Goal: Information Seeking & Learning: Learn about a topic

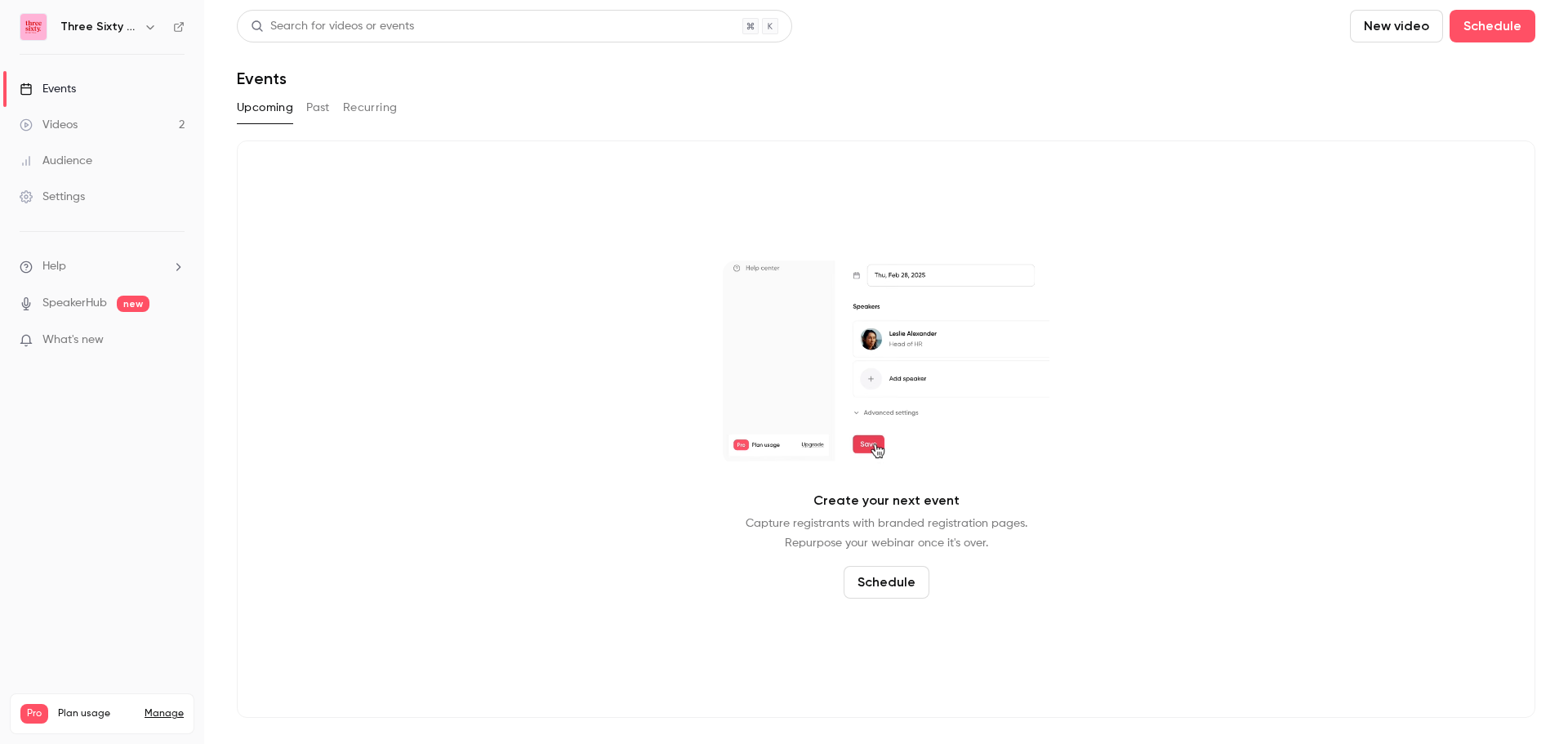
click at [315, 109] on button "Past" at bounding box center [317, 108] width 23 height 26
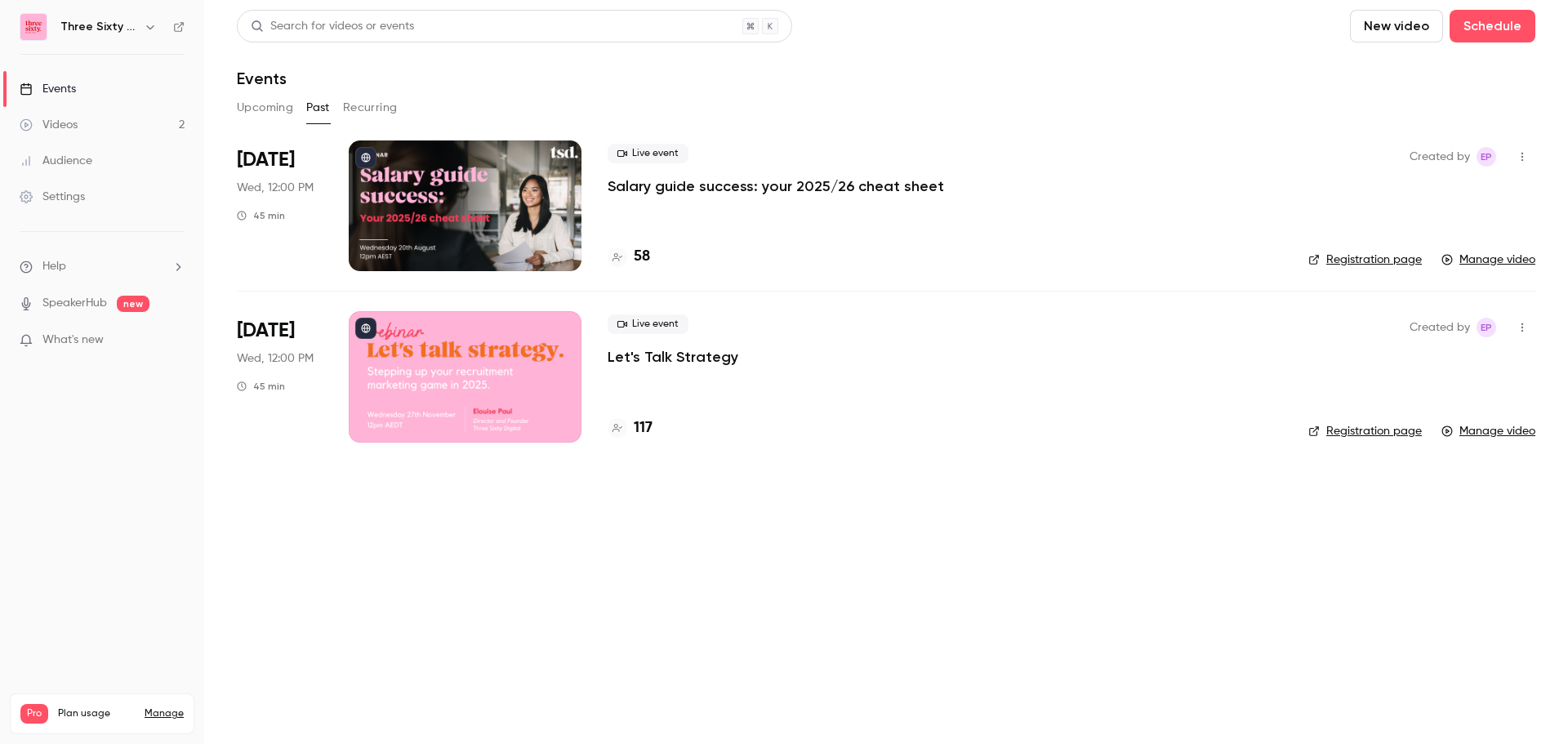
click at [789, 191] on p "Salary guide success: your 2025/26 cheat sheet" at bounding box center [776, 186] width 336 height 20
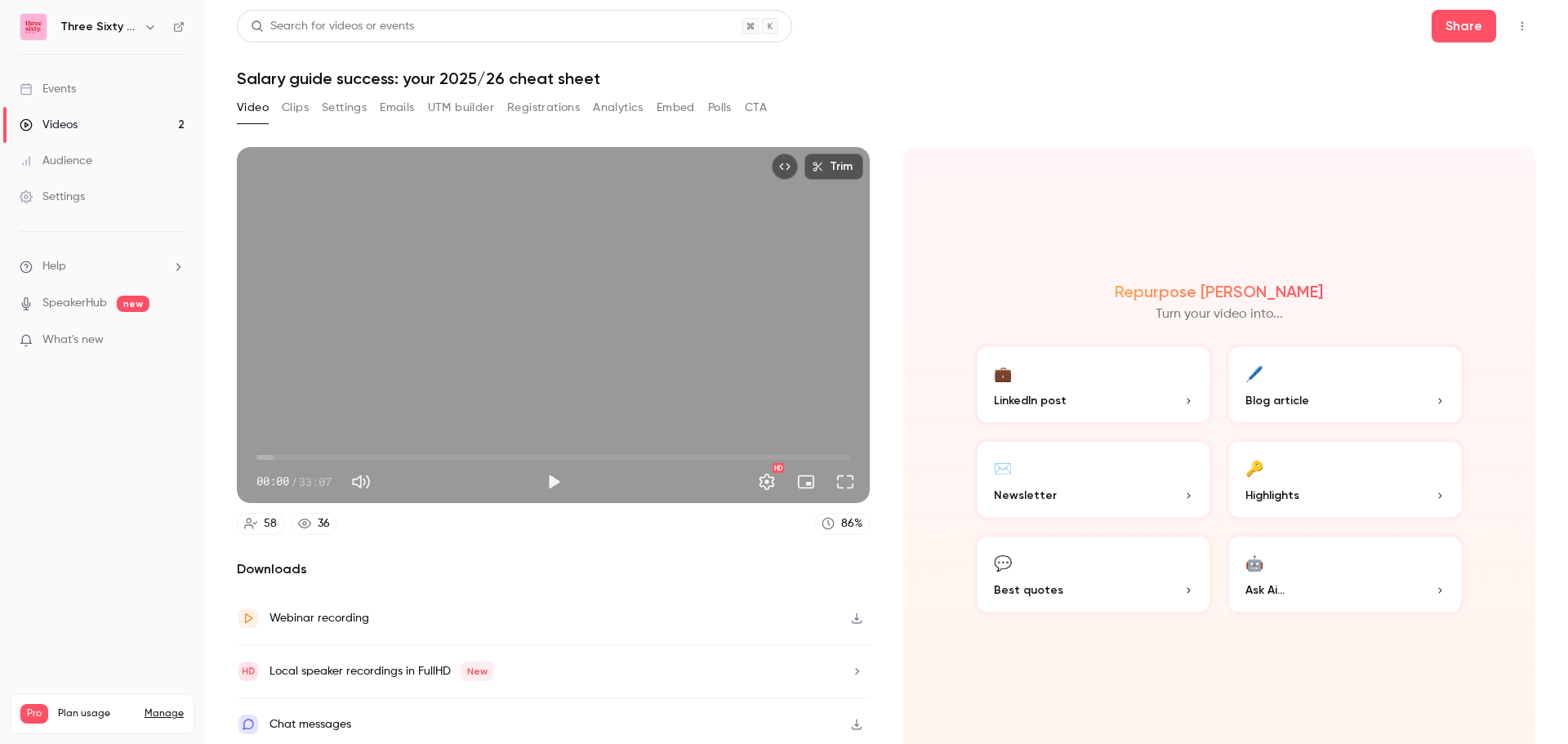
click at [632, 115] on button "Analytics" at bounding box center [618, 108] width 51 height 26
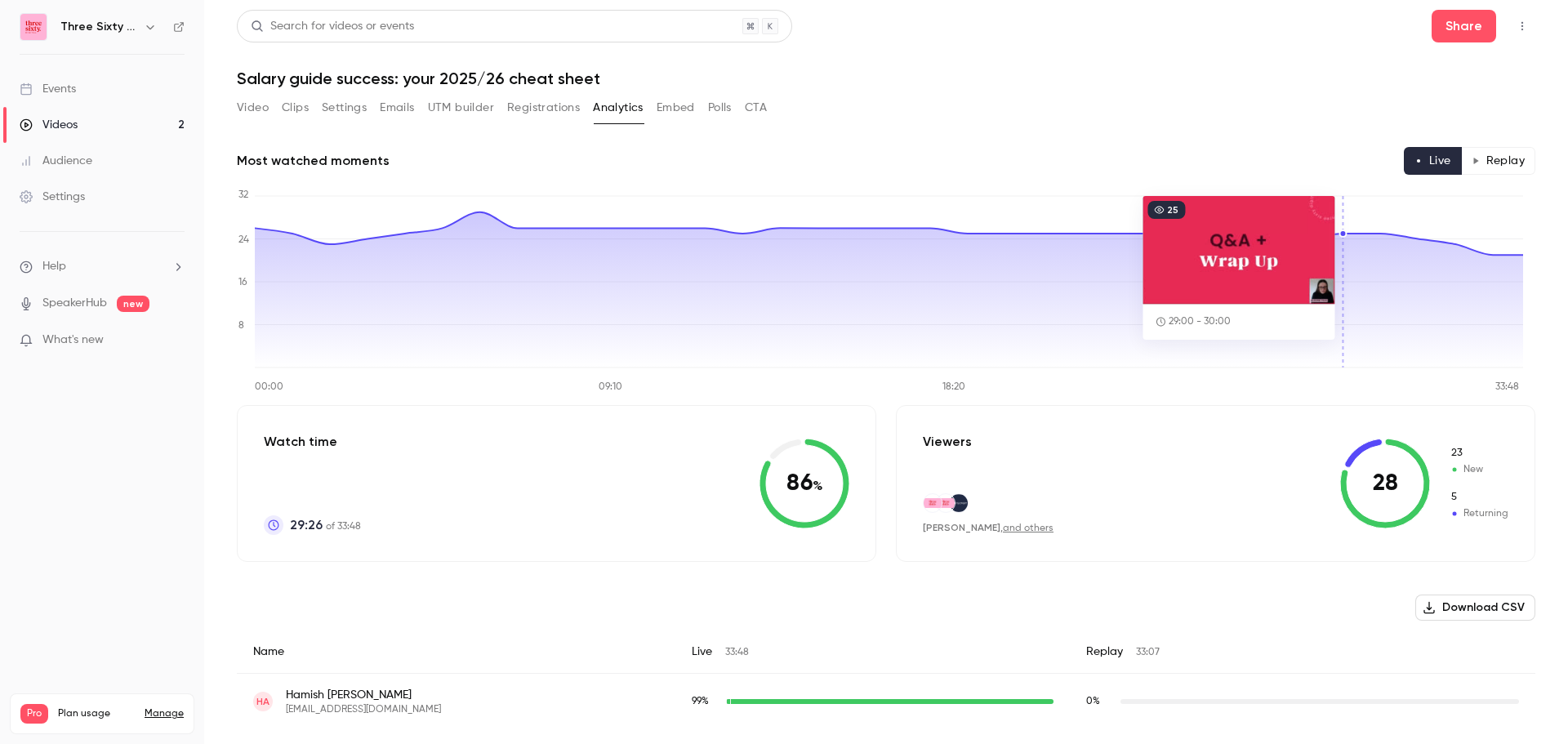
click at [1471, 159] on icon "button" at bounding box center [1475, 161] width 8 height 8
